Goal: Task Accomplishment & Management: Manage account settings

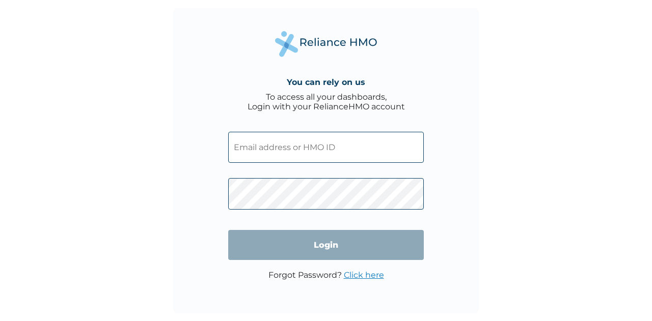
type input "GBI/10176/A"
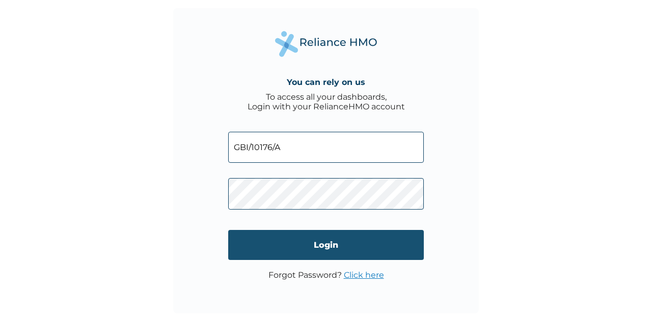
click at [347, 242] on input "Login" at bounding box center [326, 245] width 196 height 30
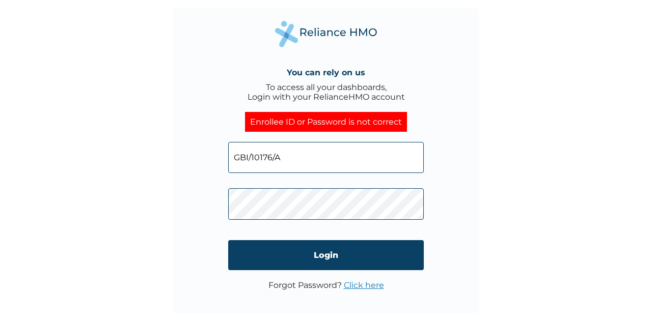
click at [365, 285] on link "Click here" at bounding box center [364, 286] width 40 height 10
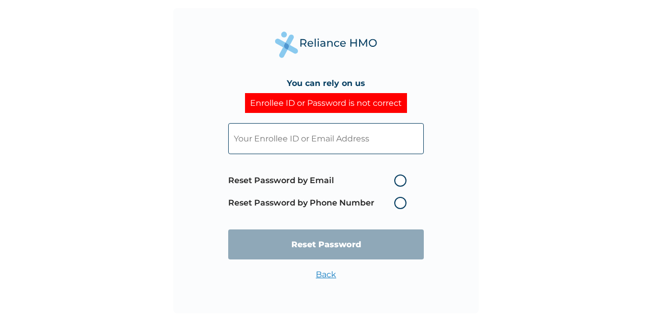
click at [399, 182] on label "Reset Password by Email" at bounding box center [319, 181] width 183 height 12
click at [396, 182] on input "Reset Password by Email" at bounding box center [388, 181] width 16 height 16
radio input "true"
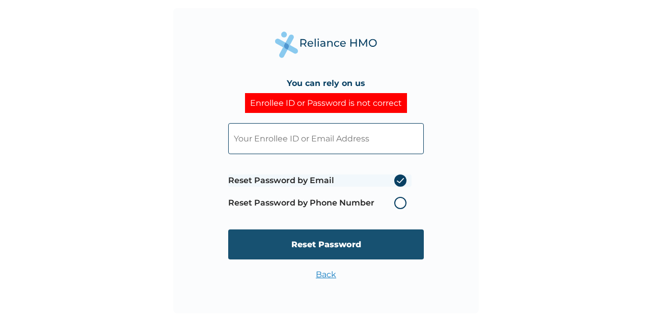
click at [338, 246] on input "Reset Password" at bounding box center [326, 245] width 196 height 30
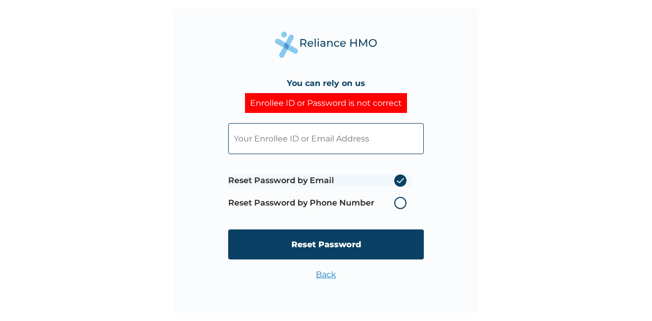
click at [311, 139] on input "text" at bounding box center [326, 138] width 196 height 31
type input "GBI/10176/A"
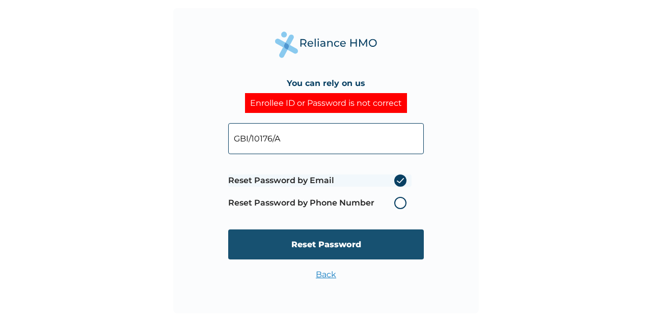
click at [335, 245] on input "Reset Password" at bounding box center [326, 245] width 196 height 30
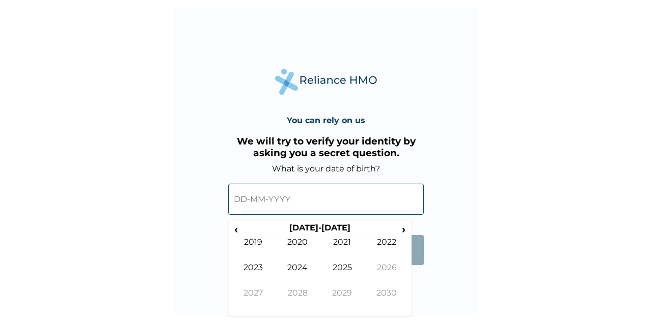
click at [342, 200] on input "text" at bounding box center [326, 199] width 196 height 31
click at [238, 230] on span "‹" at bounding box center [236, 229] width 11 height 13
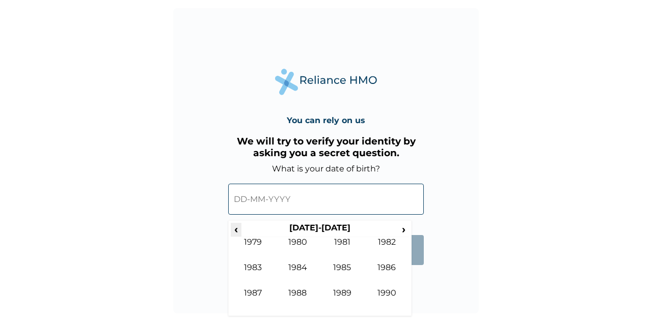
click at [238, 230] on span "‹" at bounding box center [236, 229] width 11 height 13
click at [339, 290] on td "1979" at bounding box center [342, 300] width 45 height 25
click at [292, 266] on td "Jun" at bounding box center [298, 275] width 45 height 25
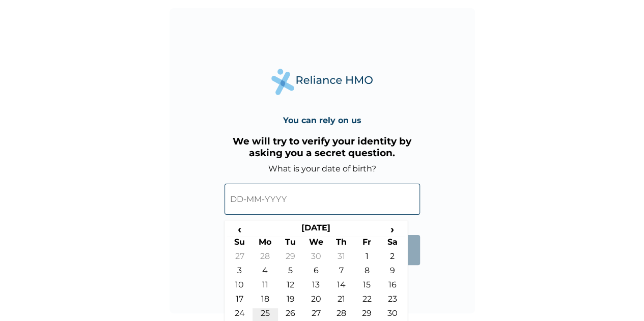
click at [264, 312] on td "25" at bounding box center [265, 316] width 25 height 14
type input "25-06-1979"
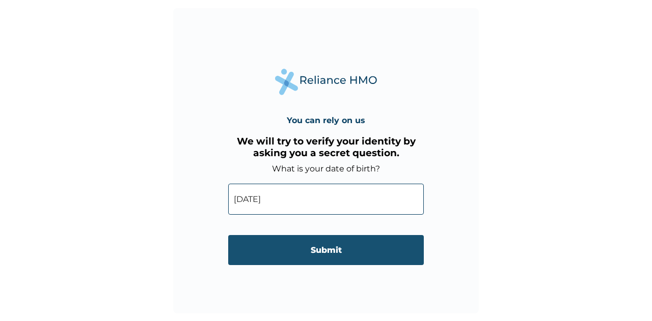
click at [329, 249] on input "Submit" at bounding box center [326, 250] width 196 height 30
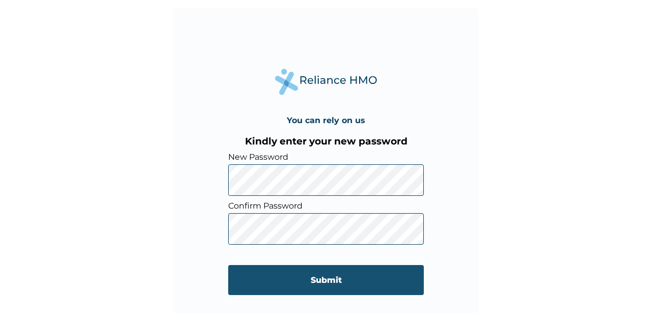
click at [329, 280] on input "Submit" at bounding box center [326, 280] width 196 height 30
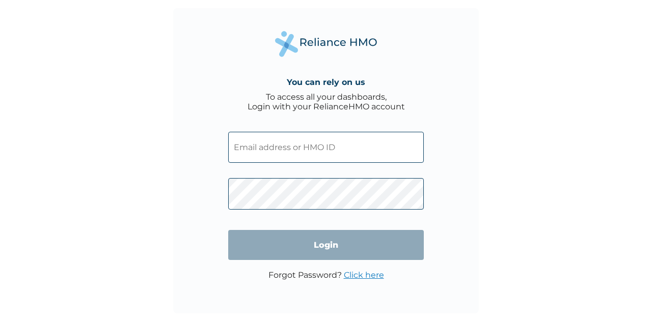
click at [339, 151] on input "text" at bounding box center [326, 147] width 196 height 31
type input "gbi/10176/a"
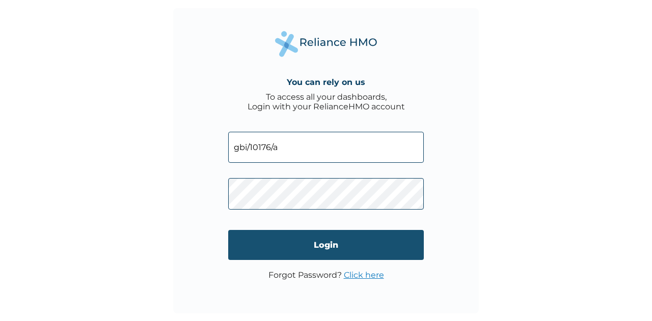
click at [336, 243] on input "Login" at bounding box center [326, 245] width 196 height 30
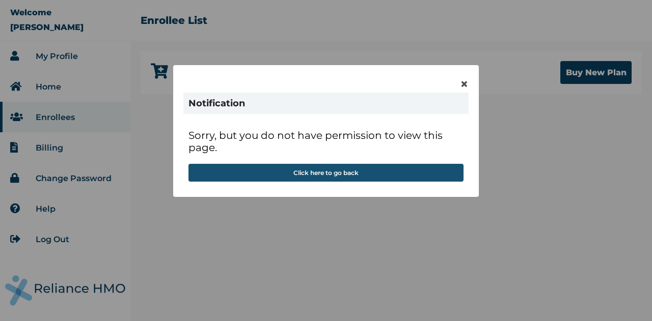
click at [365, 173] on button "Click here to go back" at bounding box center [325, 173] width 275 height 18
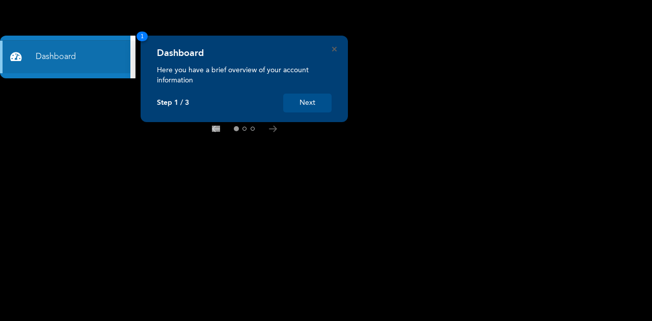
click at [310, 107] on button "Next" at bounding box center [307, 103] width 48 height 19
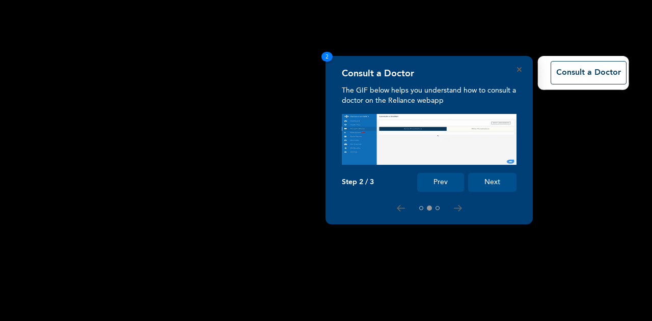
click at [484, 180] on button "Next" at bounding box center [492, 182] width 48 height 19
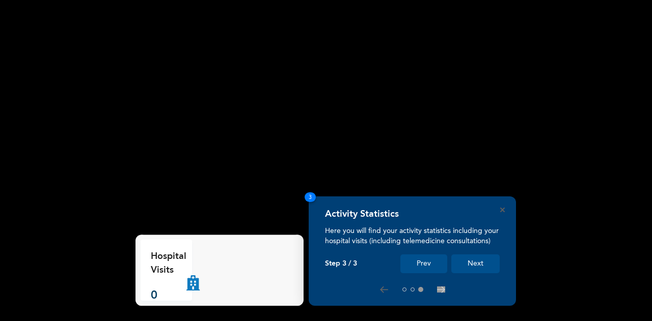
click at [488, 266] on button "Next" at bounding box center [475, 264] width 48 height 19
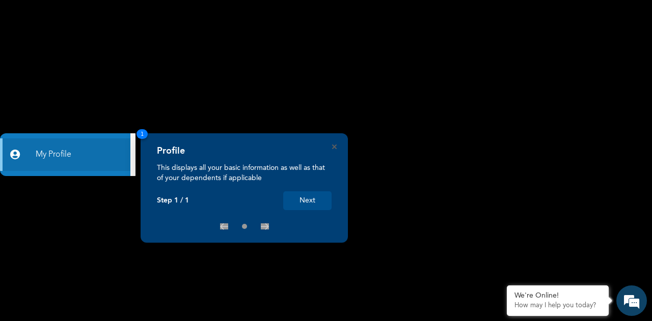
click at [315, 201] on button "Next" at bounding box center [307, 201] width 48 height 19
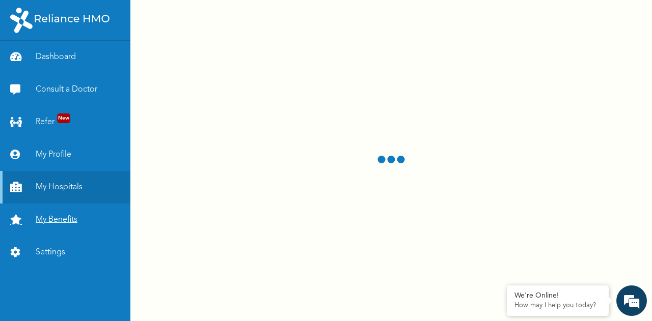
click at [76, 215] on link "My Benefits" at bounding box center [65, 220] width 130 height 33
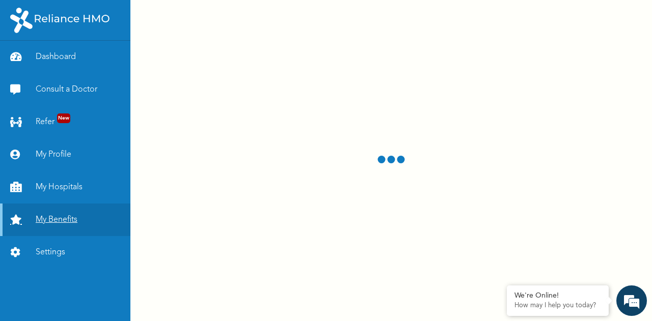
click at [73, 223] on link "My Benefits" at bounding box center [65, 220] width 130 height 33
